Goal: Find specific page/section: Find specific page/section

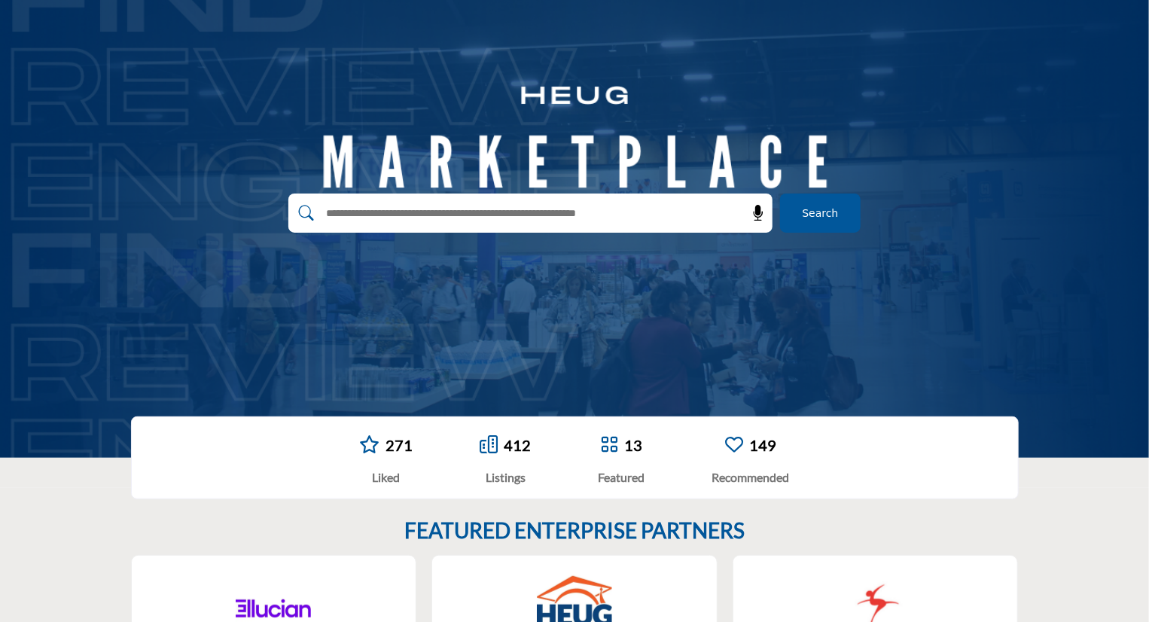
scroll to position [75, 0]
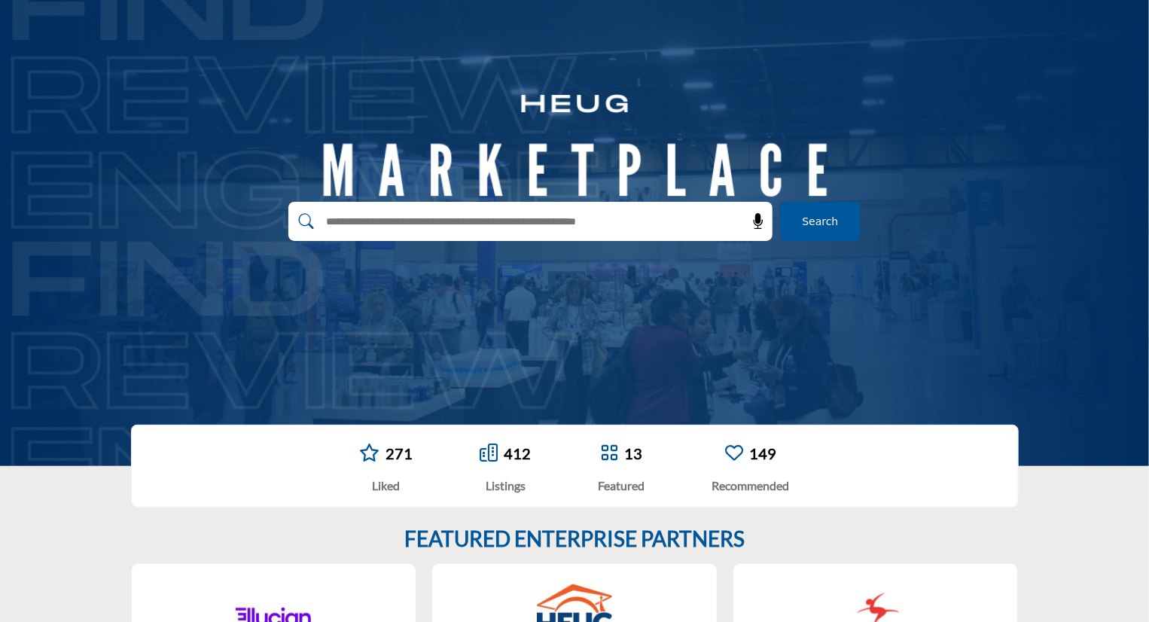
click at [485, 214] on input "text" at bounding box center [498, 221] width 359 height 23
type input "*****"
click at [780, 202] on button "Search" at bounding box center [820, 221] width 81 height 39
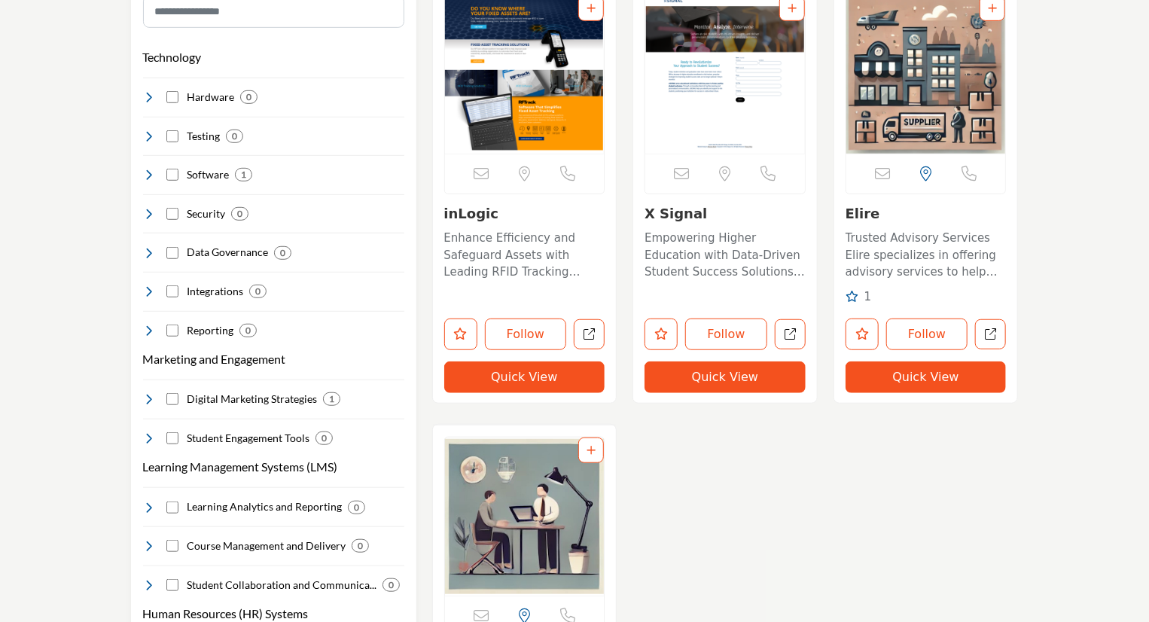
scroll to position [452, 0]
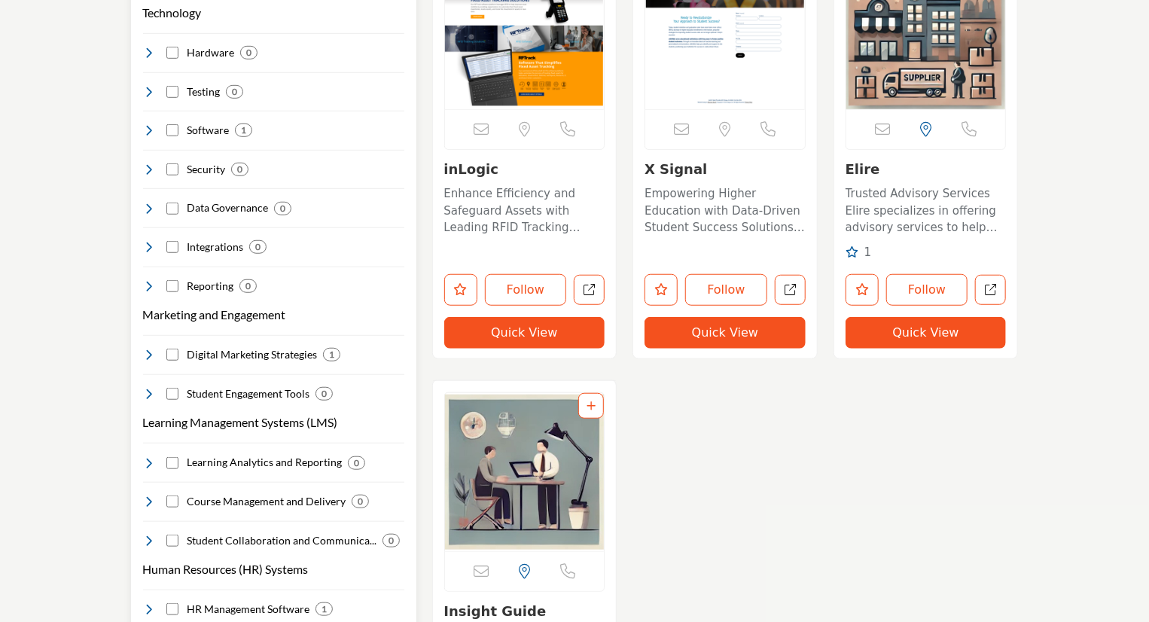
click at [208, 134] on h4 "Software" at bounding box center [208, 130] width 42 height 15
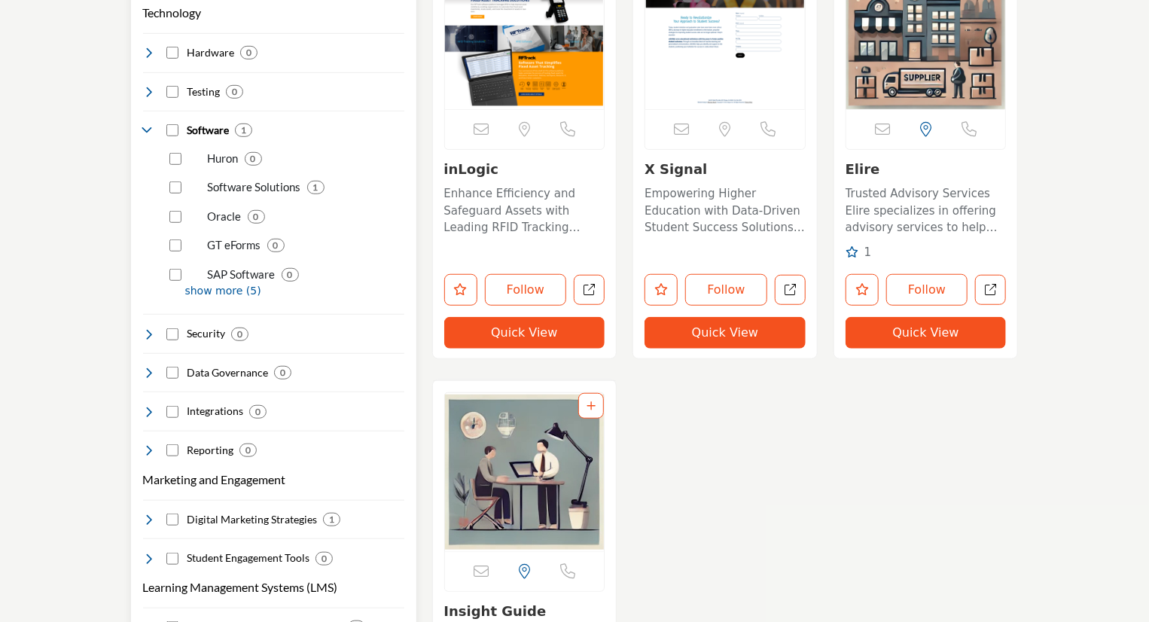
click at [255, 190] on p "Software Solutions" at bounding box center [254, 186] width 93 height 17
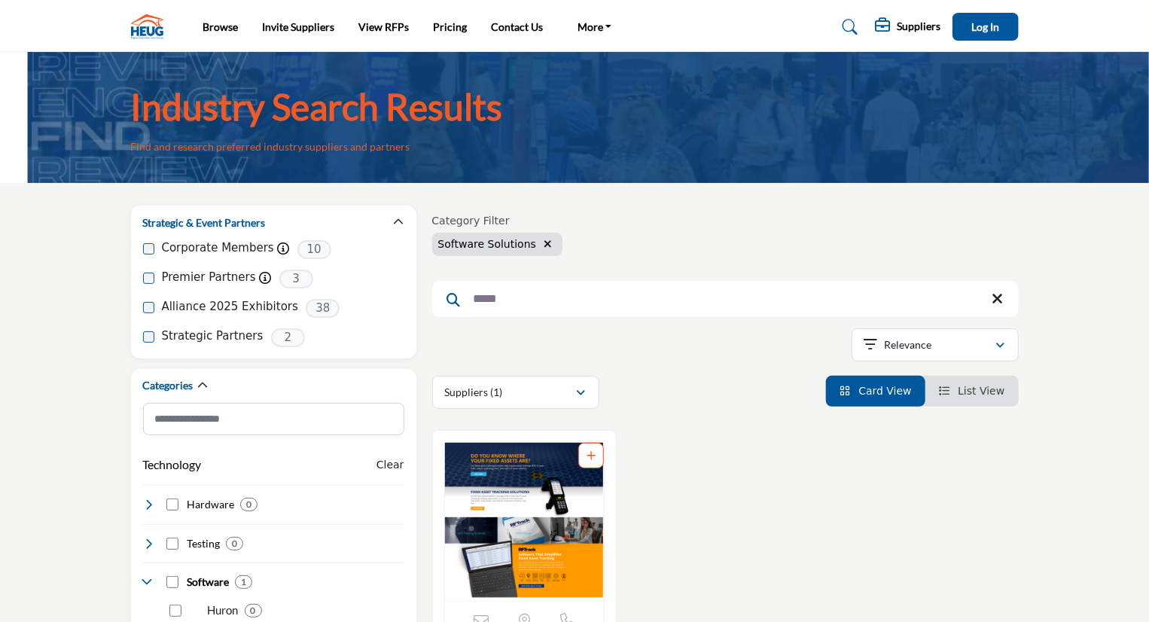
drag, startPoint x: 529, startPoint y: 302, endPoint x: 428, endPoint y: 293, distance: 101.3
type input "*********"
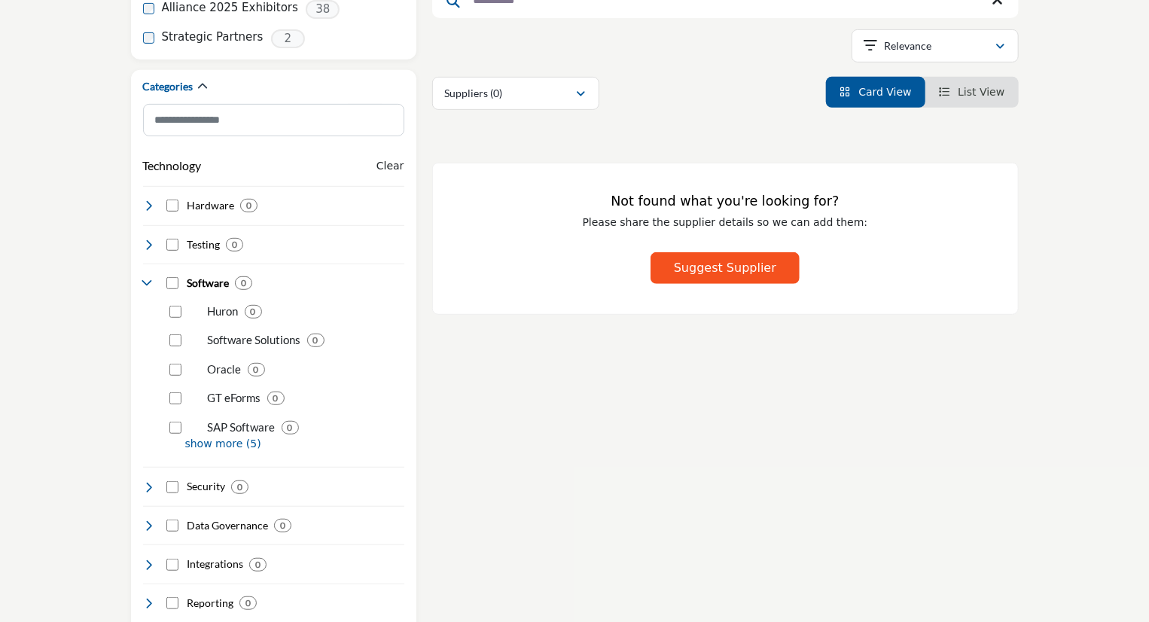
scroll to position [301, 0]
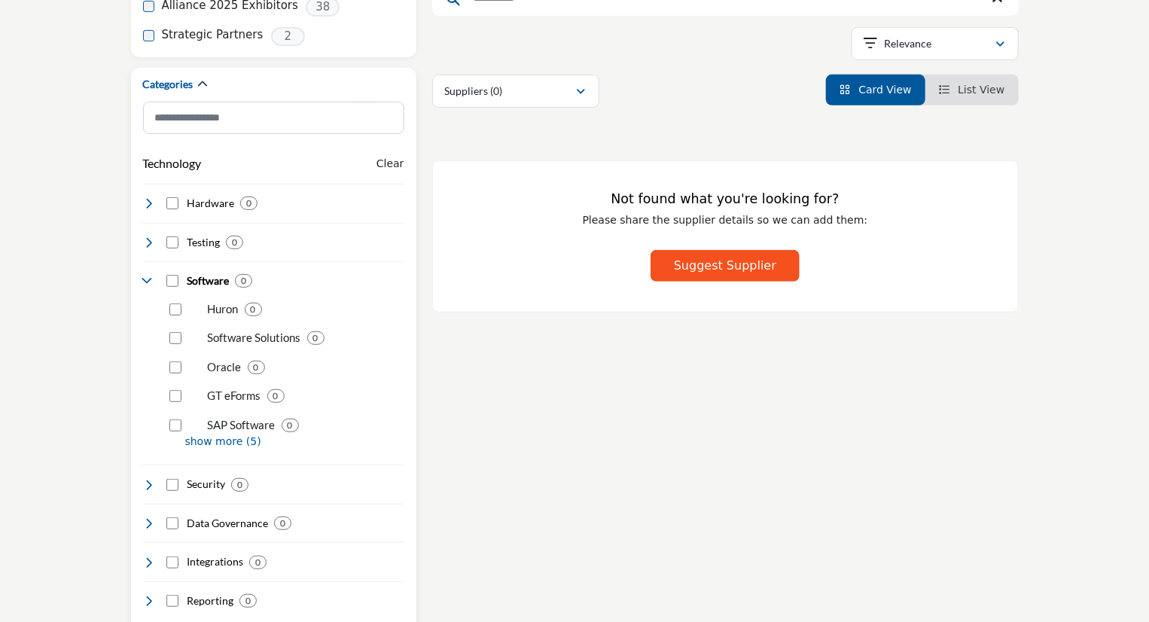
click at [193, 441] on p "show more (5)" at bounding box center [294, 442] width 219 height 16
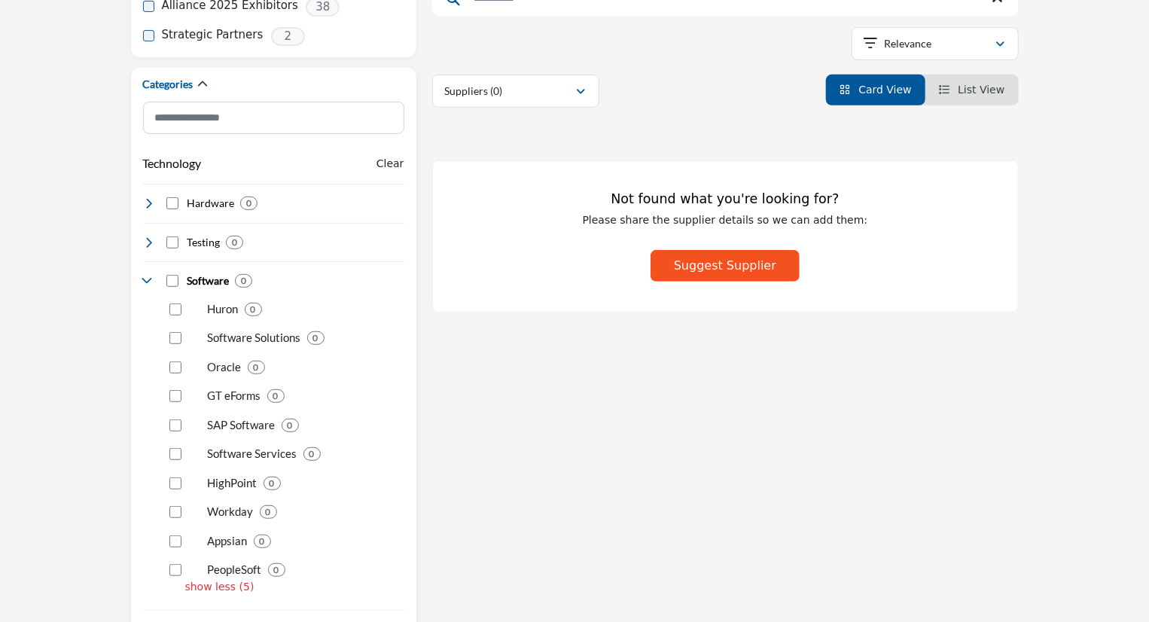
click at [217, 486] on p "HighPoint" at bounding box center [233, 482] width 50 height 17
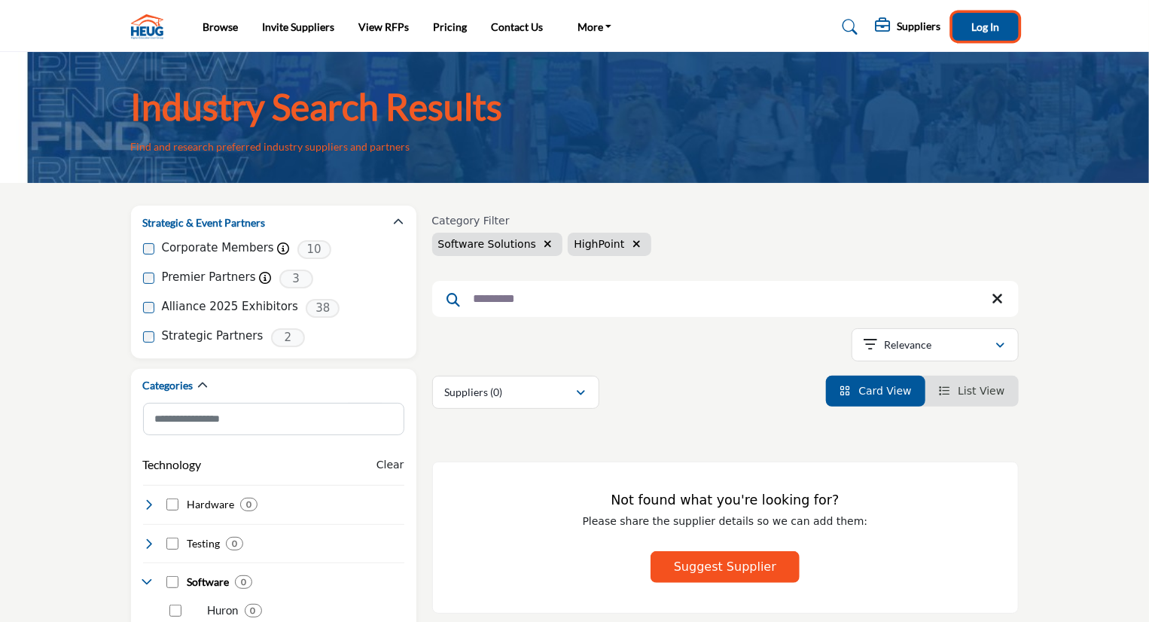
drag, startPoint x: 974, startPoint y: 28, endPoint x: 976, endPoint y: 85, distance: 57.3
